Goal: Information Seeking & Learning: Learn about a topic

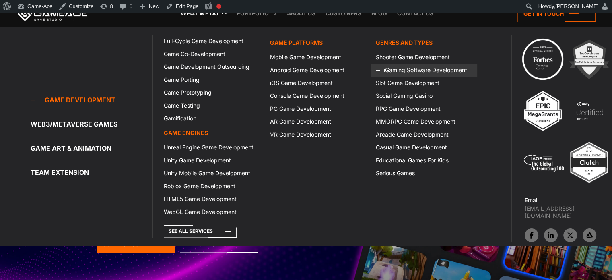
click at [401, 71] on link "iGaming Software Development" at bounding box center [424, 70] width 106 height 13
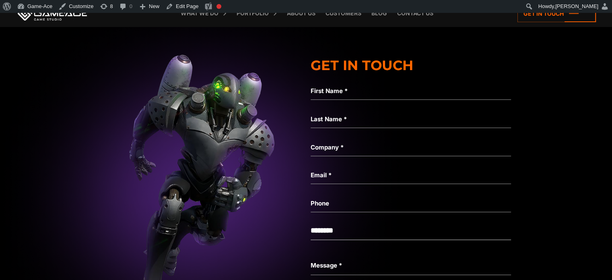
scroll to position [2354, 0]
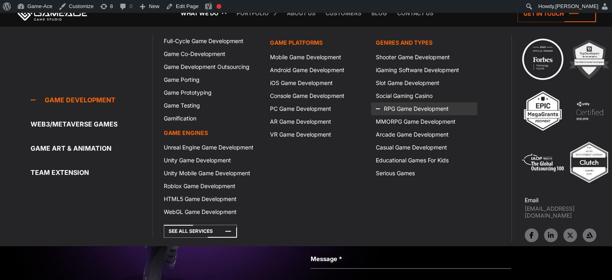
click at [389, 106] on icon at bounding box center [385, 108] width 19 height 13
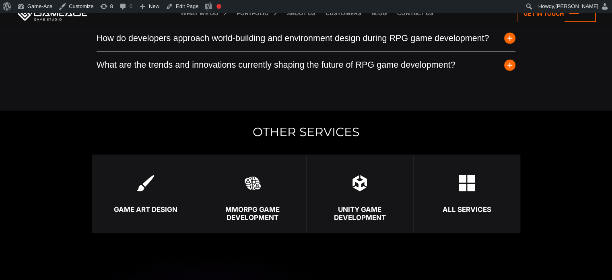
scroll to position [2414, 0]
